Goal: Information Seeking & Learning: Learn about a topic

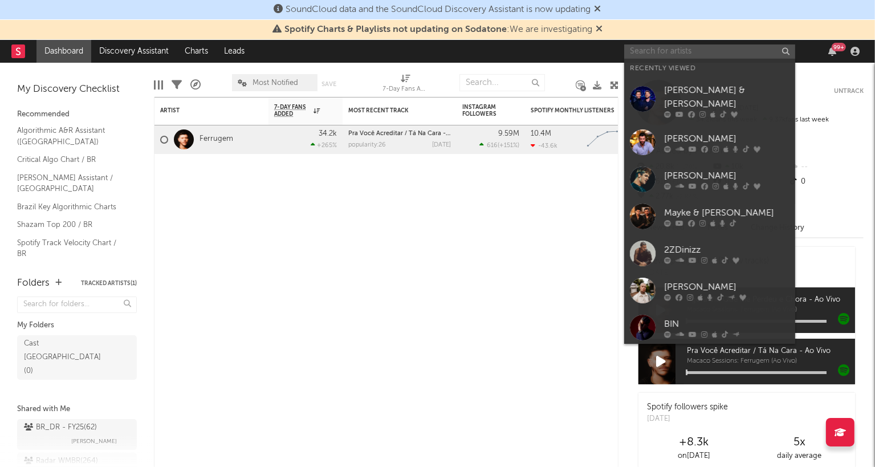
click at [670, 51] on input "text" at bounding box center [709, 51] width 171 height 14
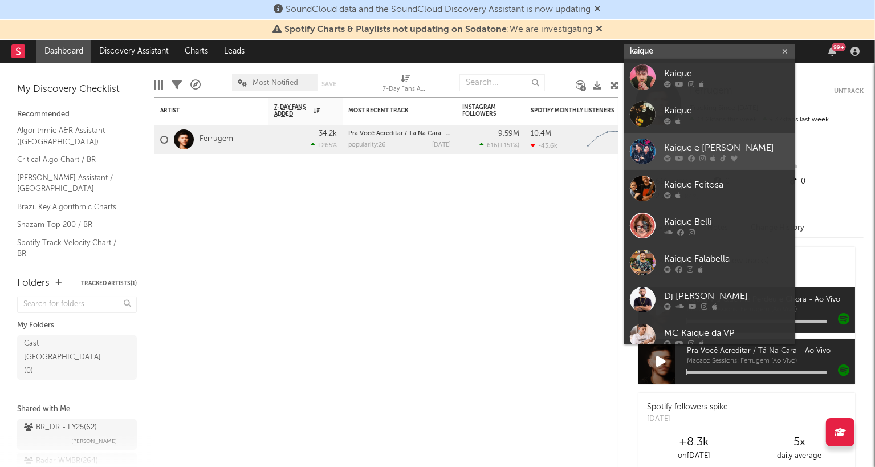
type input "kaique"
click at [683, 149] on div "Kaique e [PERSON_NAME]" at bounding box center [726, 148] width 125 height 14
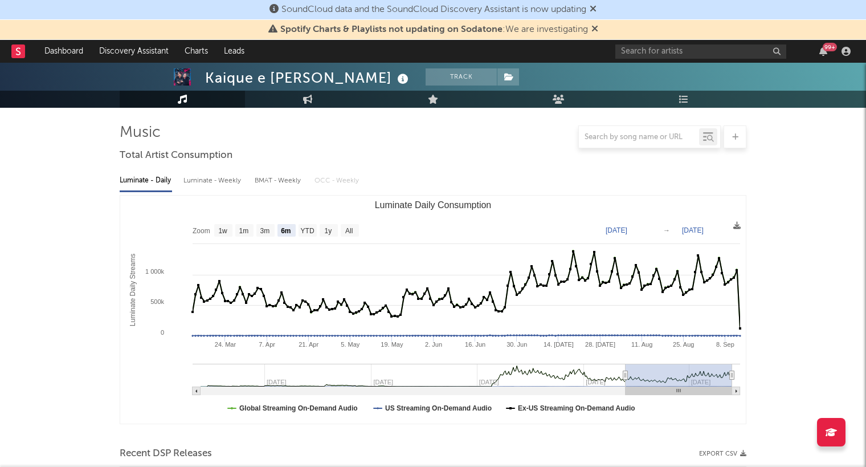
scroll to position [80, 0]
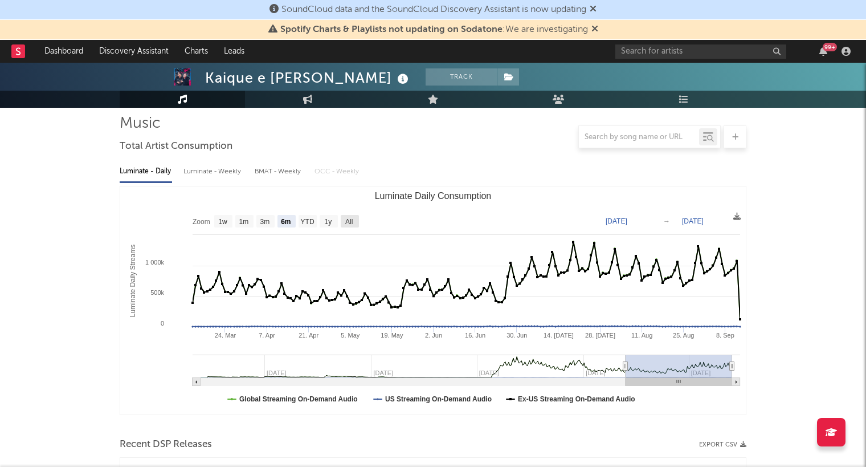
click at [349, 219] on text "All" at bounding box center [348, 222] width 7 height 8
select select "All"
type input "[DATE]"
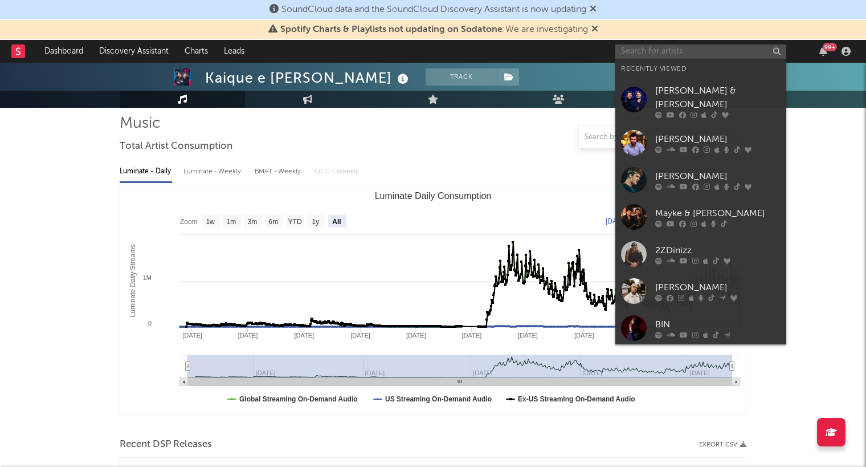
click at [727, 48] on input "text" at bounding box center [700, 51] width 171 height 14
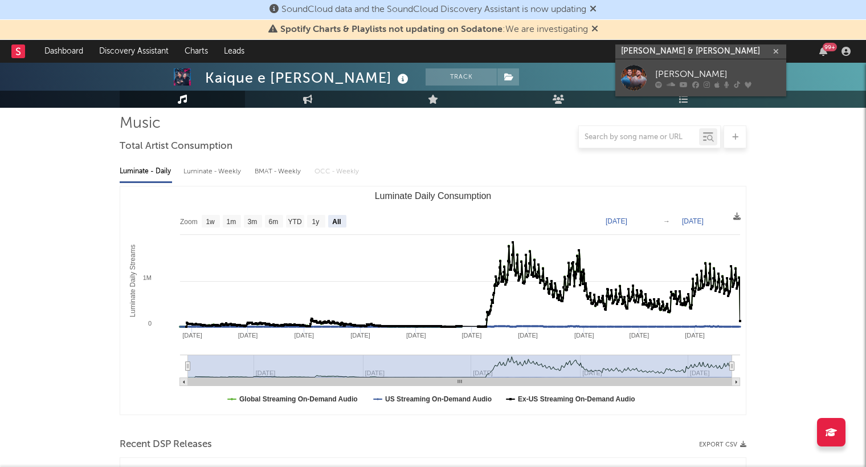
type input "[PERSON_NAME] & [PERSON_NAME]"
click at [705, 79] on div "[PERSON_NAME]" at bounding box center [717, 74] width 125 height 14
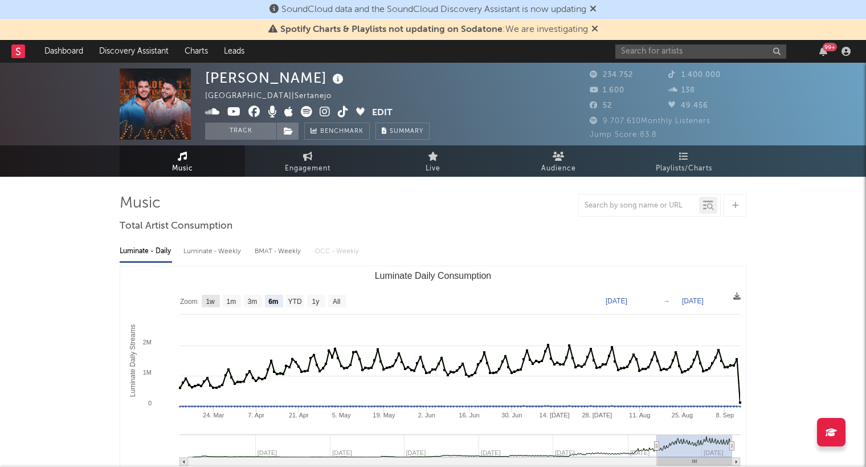
click at [209, 297] on text "1w" at bounding box center [210, 301] width 9 height 8
select select "1w"
type input "[DATE]"
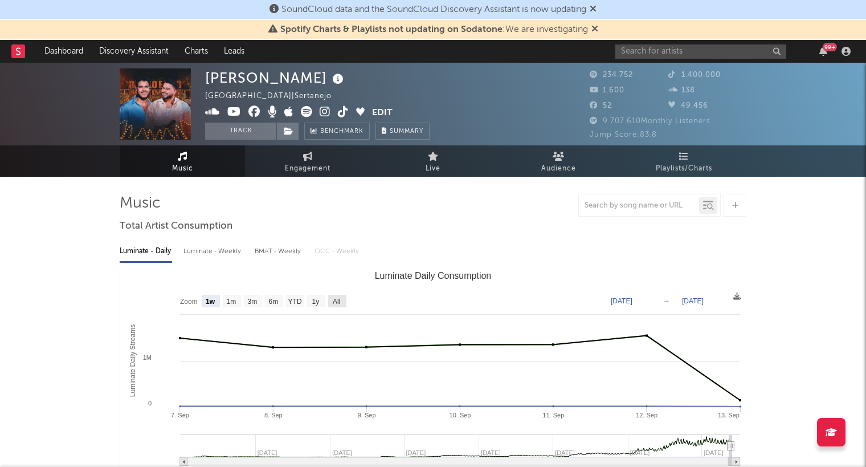
click at [344, 301] on rect "Luminate Daily Consumption" at bounding box center [337, 301] width 18 height 13
select select "All"
type input "[DATE]"
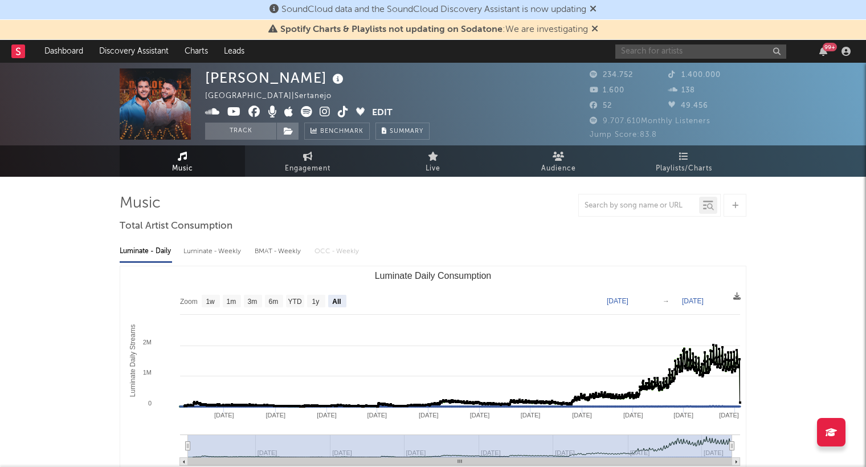
click at [643, 50] on input "text" at bounding box center [700, 51] width 171 height 14
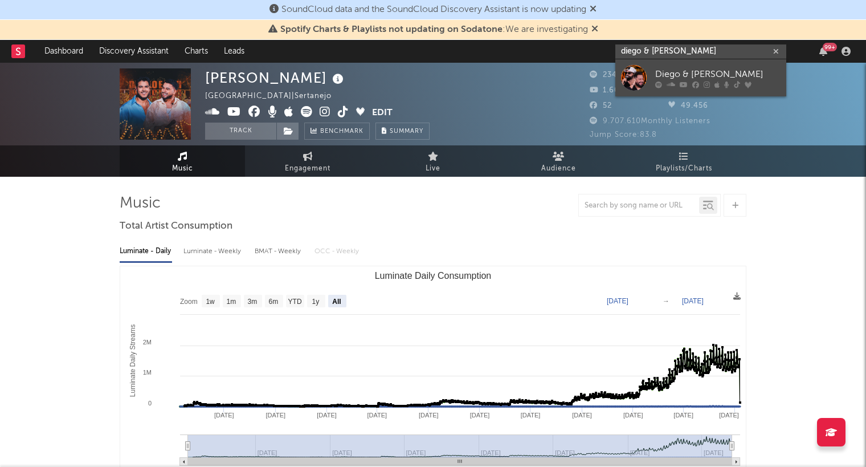
type input "diego & [PERSON_NAME]"
click at [695, 83] on icon at bounding box center [695, 84] width 7 height 7
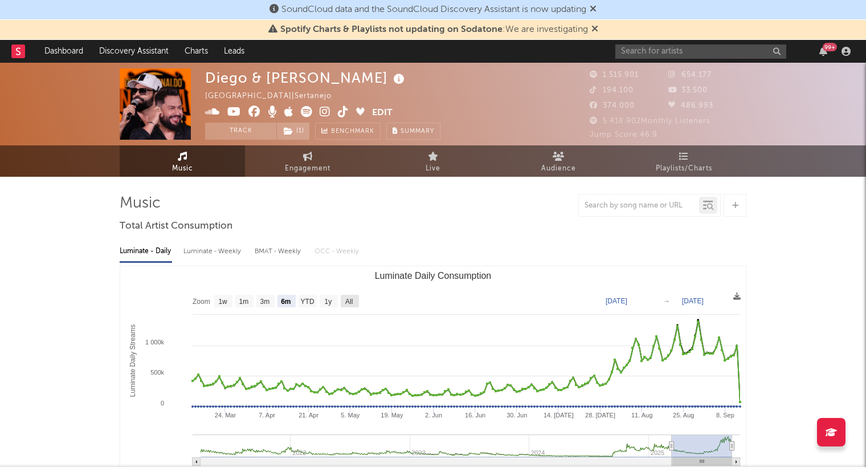
click at [349, 301] on text "All" at bounding box center [348, 301] width 7 height 8
select select "All"
type input "[DATE]"
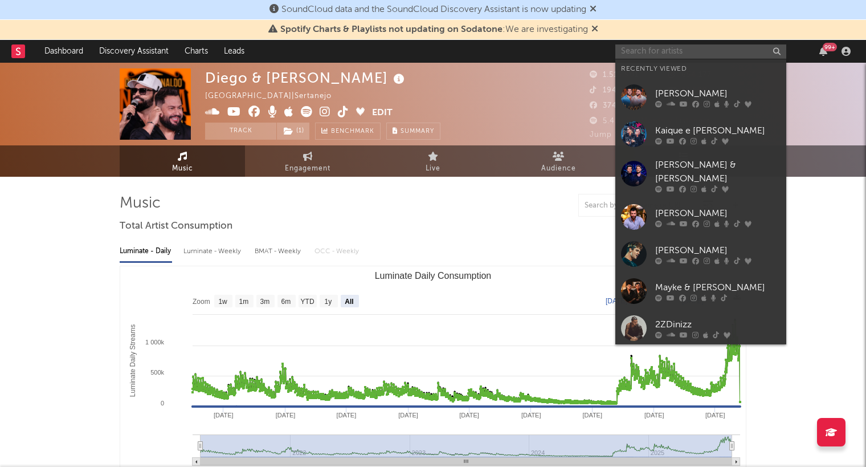
click at [652, 44] on input "text" at bounding box center [700, 51] width 171 height 14
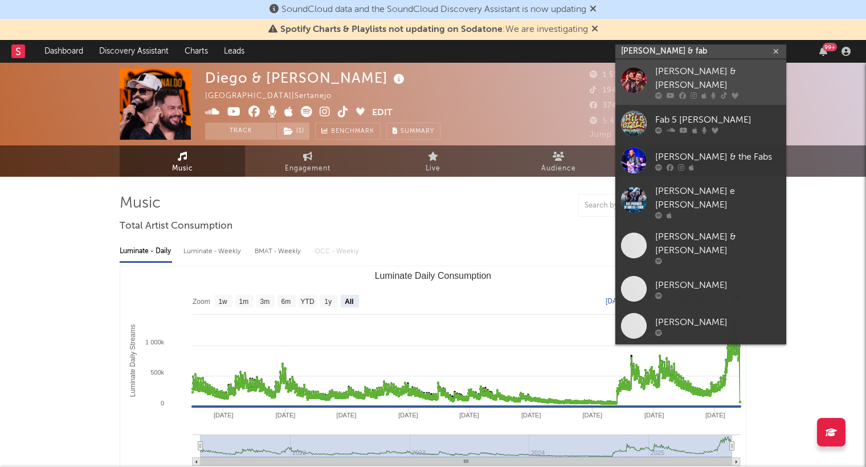
type input "[PERSON_NAME] & fab"
click at [704, 78] on div "[PERSON_NAME] & [PERSON_NAME]" at bounding box center [717, 78] width 125 height 27
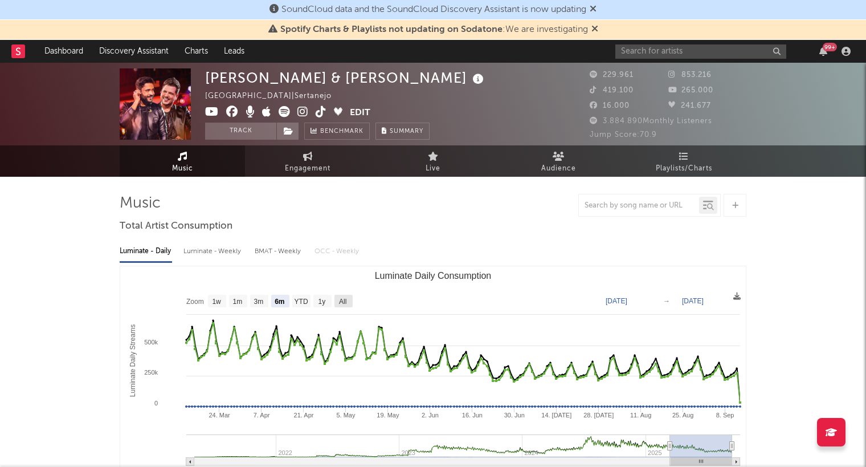
click at [346, 302] on text "All" at bounding box center [342, 301] width 7 height 8
select select "All"
type input "[DATE]"
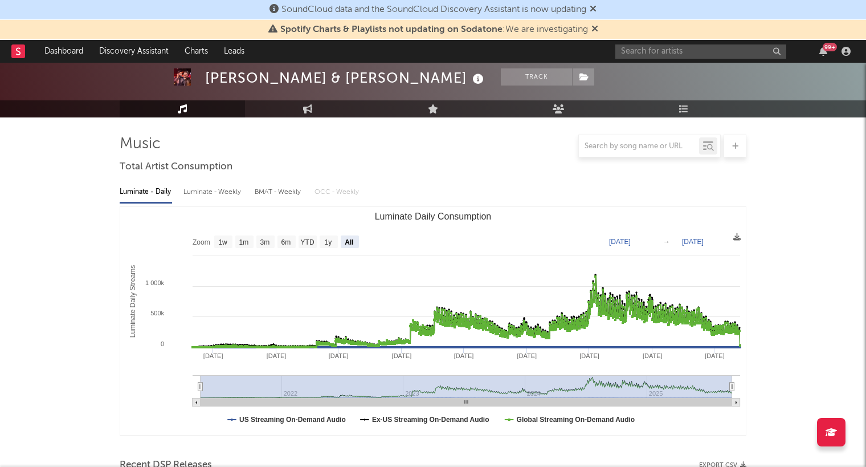
scroll to position [71, 0]
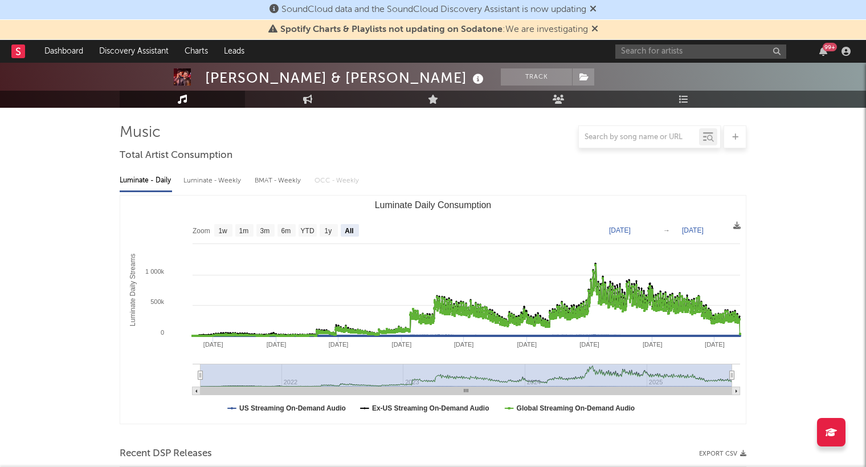
click at [595, 28] on icon at bounding box center [594, 28] width 7 height 9
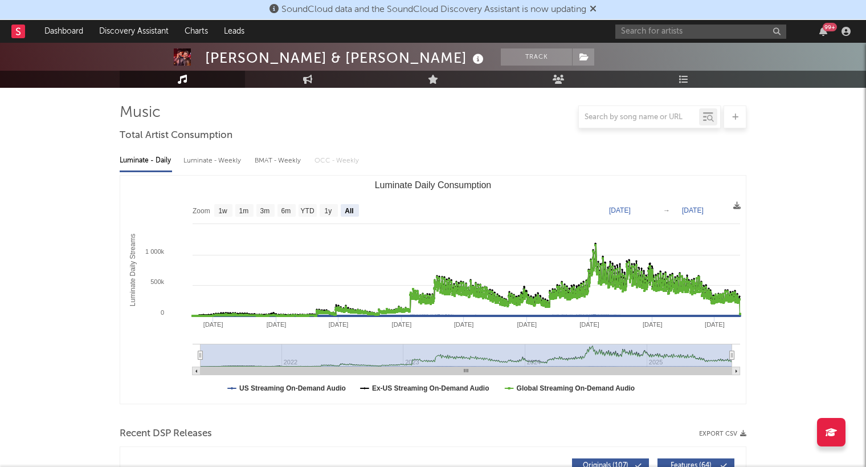
click at [597, 12] on icon at bounding box center [593, 8] width 7 height 9
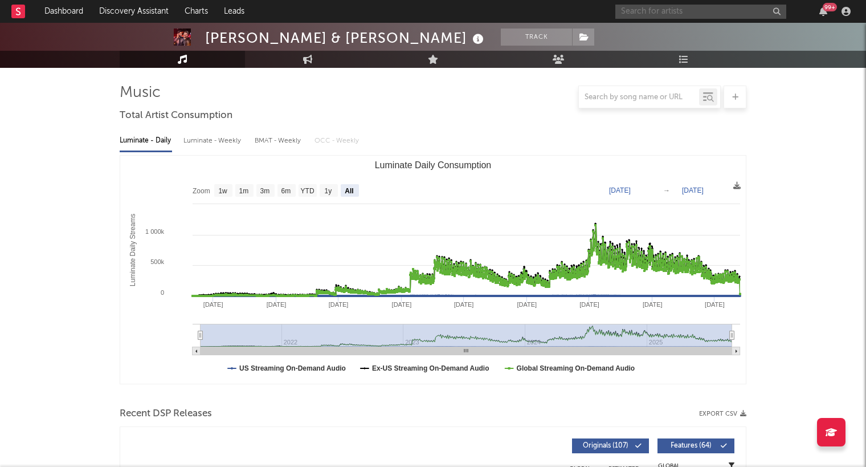
click at [650, 14] on input "text" at bounding box center [700, 12] width 171 height 14
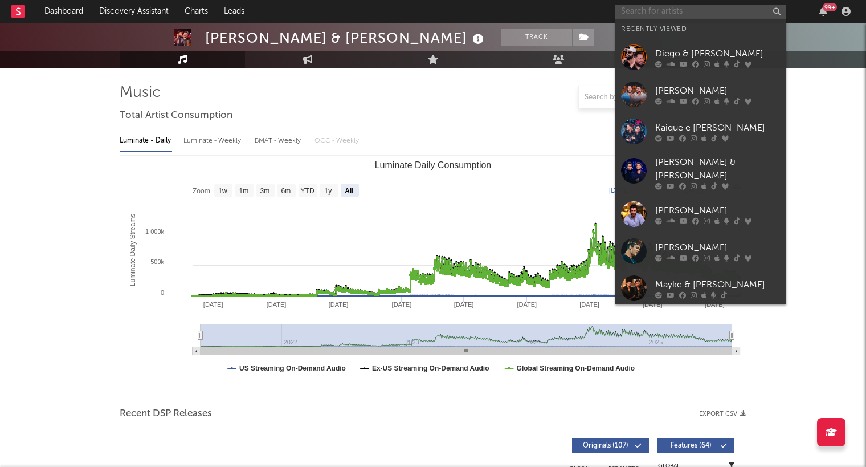
click at [650, 14] on input "text" at bounding box center [700, 12] width 171 height 14
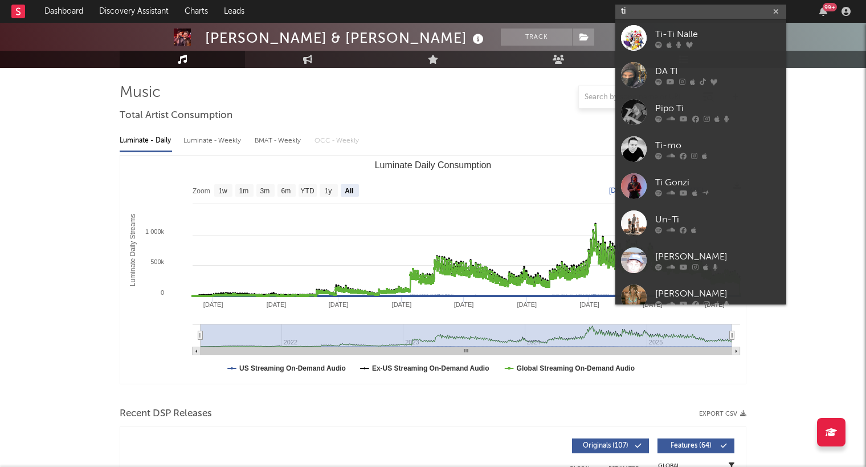
click at [650, 14] on input "ti" at bounding box center [700, 12] width 171 height 14
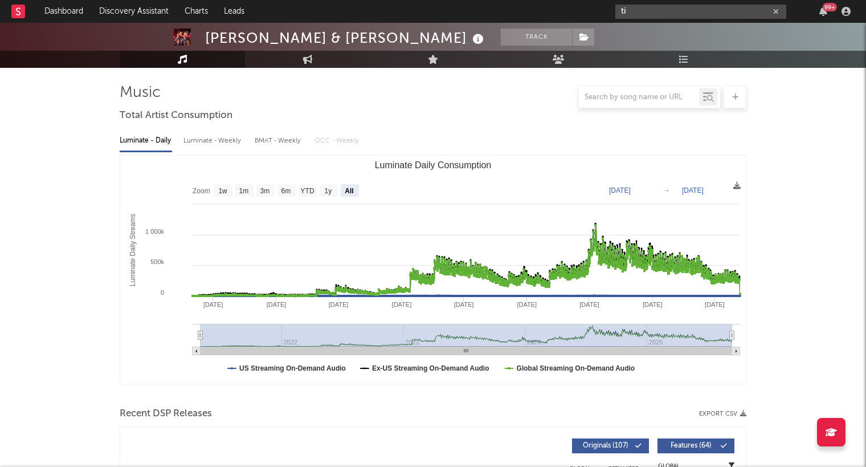
type input "t"
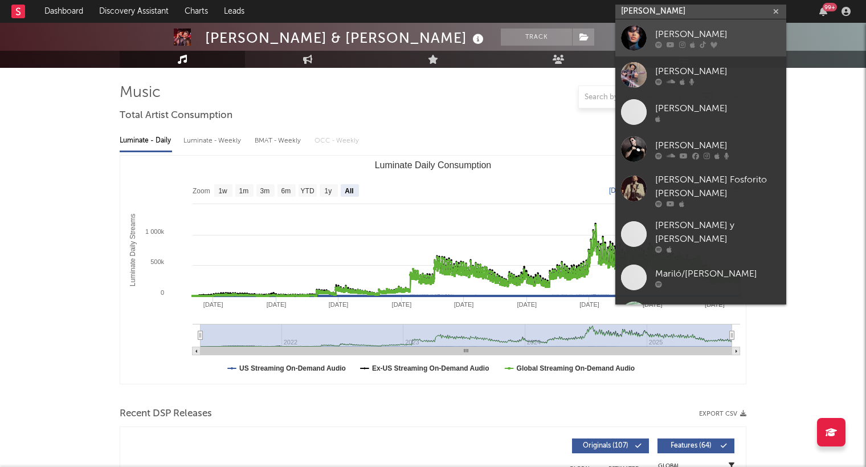
type input "[PERSON_NAME]"
click at [686, 30] on div "[PERSON_NAME]" at bounding box center [717, 34] width 125 height 14
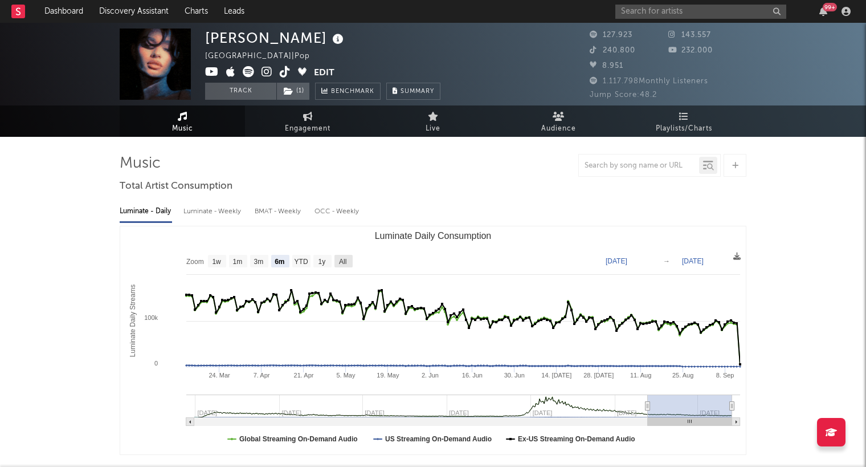
click at [339, 260] on text "All" at bounding box center [342, 262] width 7 height 8
select select "All"
type input "[DATE]"
